Goal: Transaction & Acquisition: Download file/media

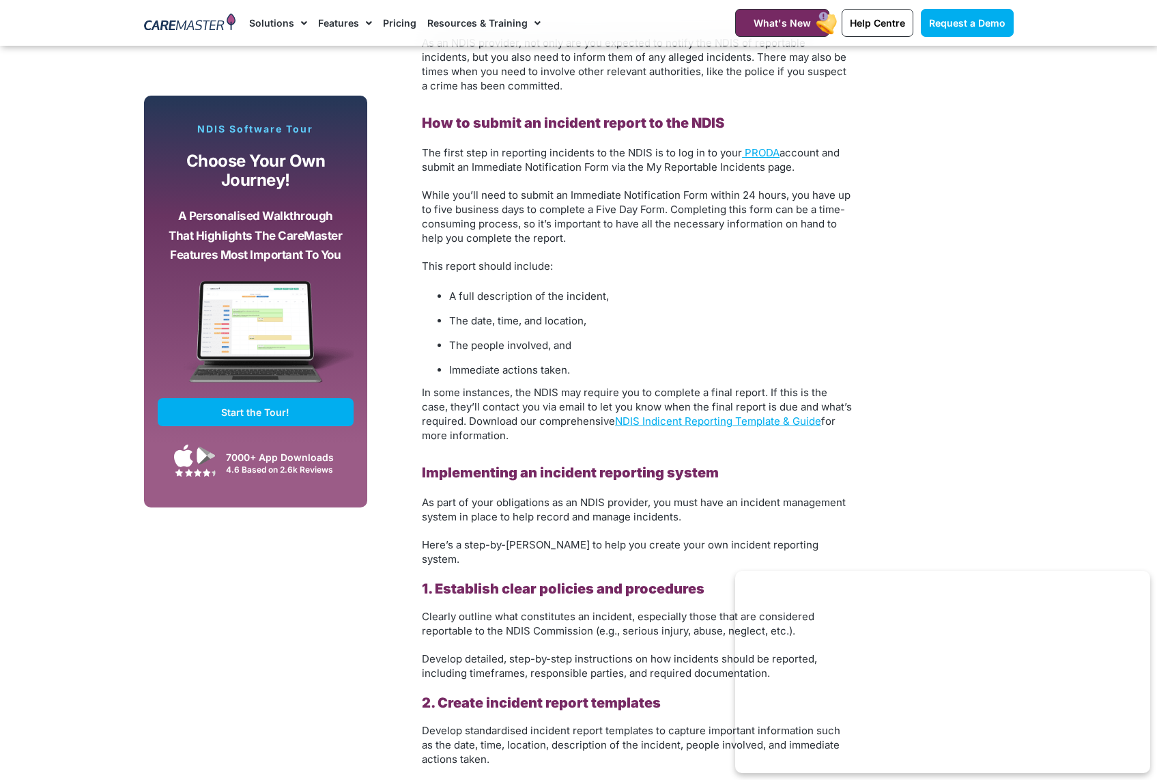
scroll to position [2149, 0]
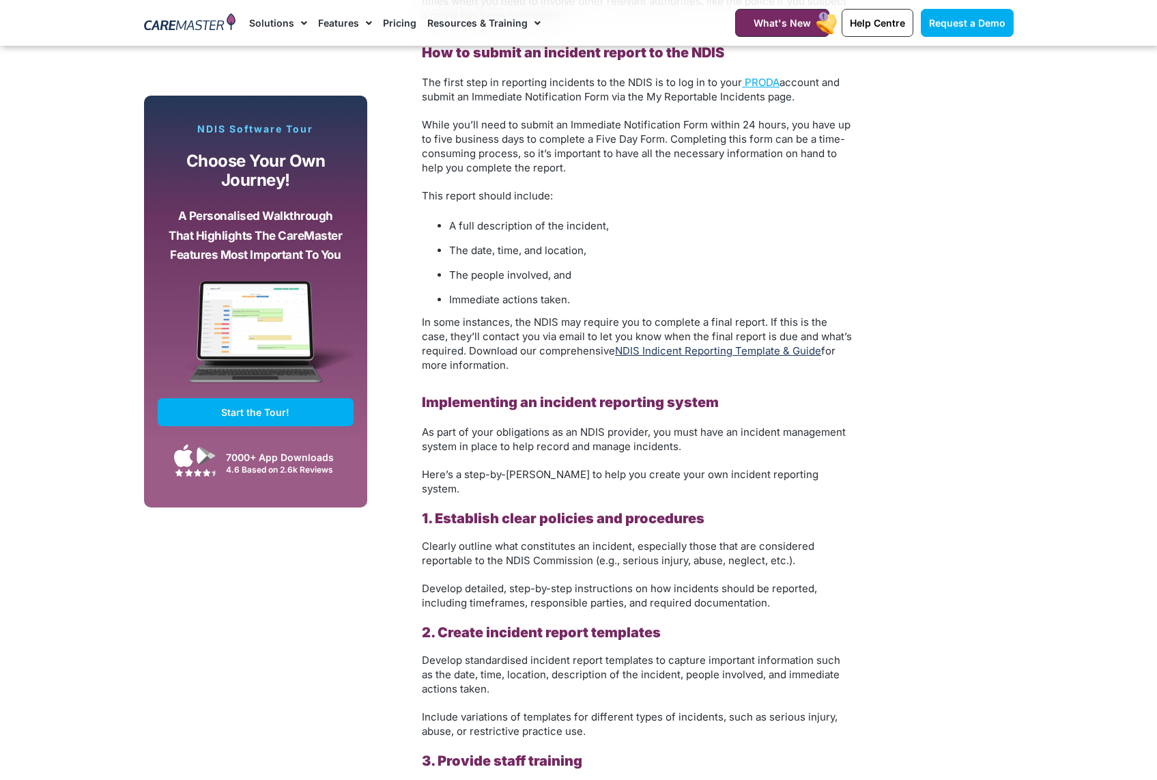
click at [711, 345] on link "NDIS Indicent Reporting Template & Guide" at bounding box center [718, 350] width 206 height 13
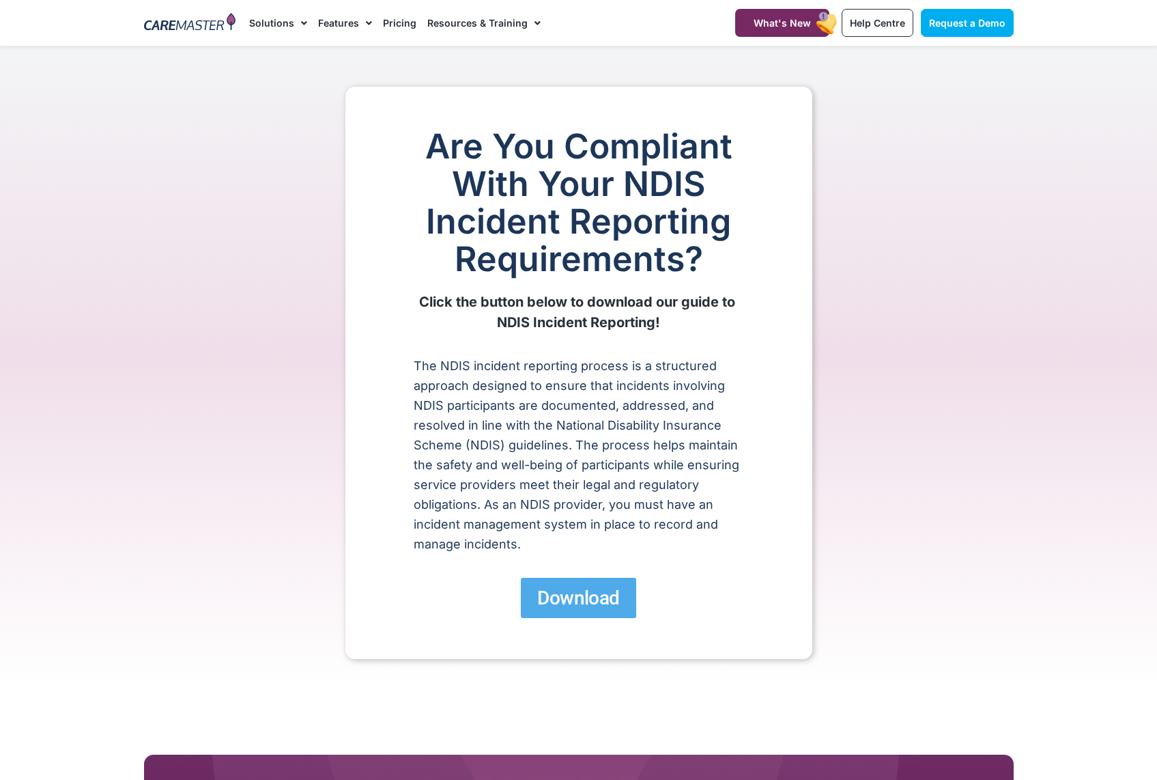
click at [573, 602] on span "Download" at bounding box center [578, 598] width 82 height 24
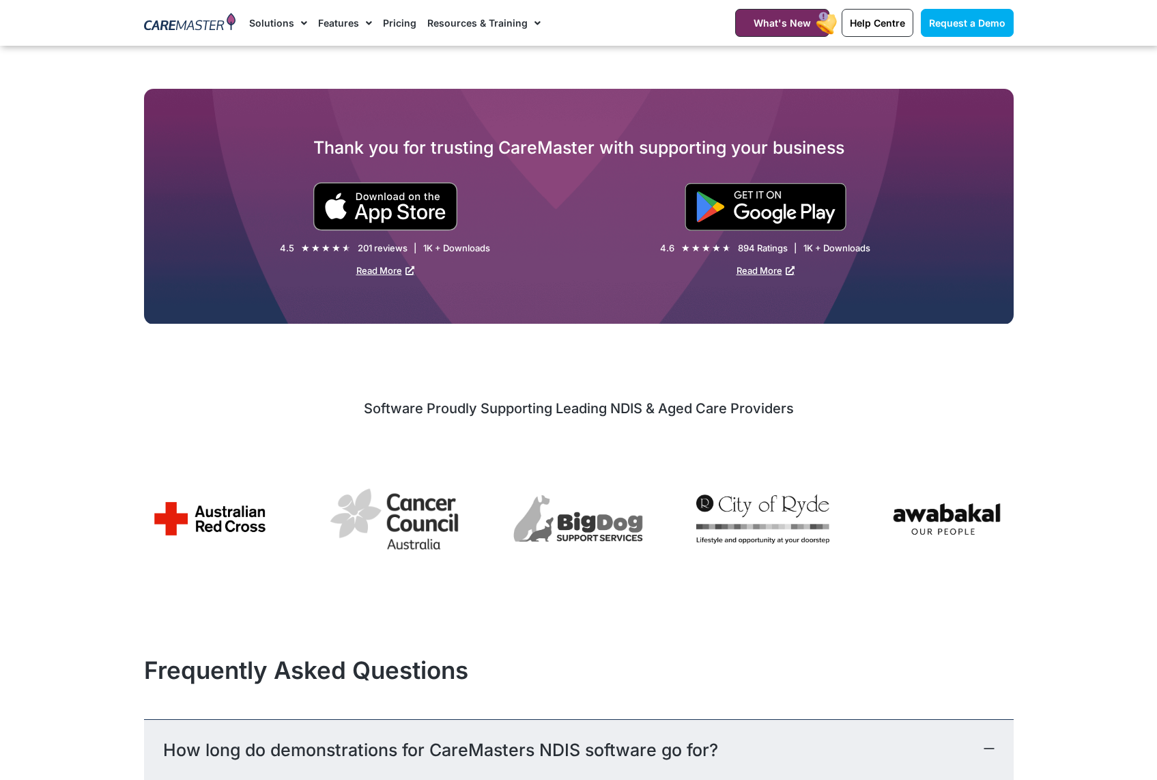
scroll to position [788, 0]
